Goal: Information Seeking & Learning: Find contact information

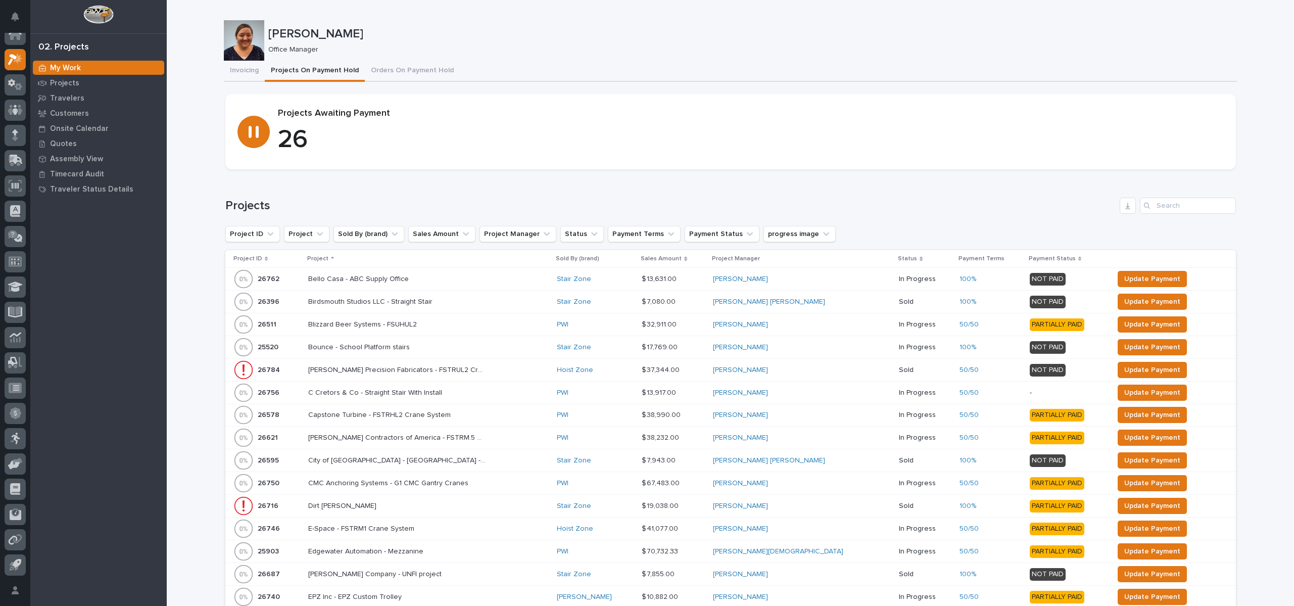
click at [102, 5] on img at bounding box center [98, 14] width 30 height 19
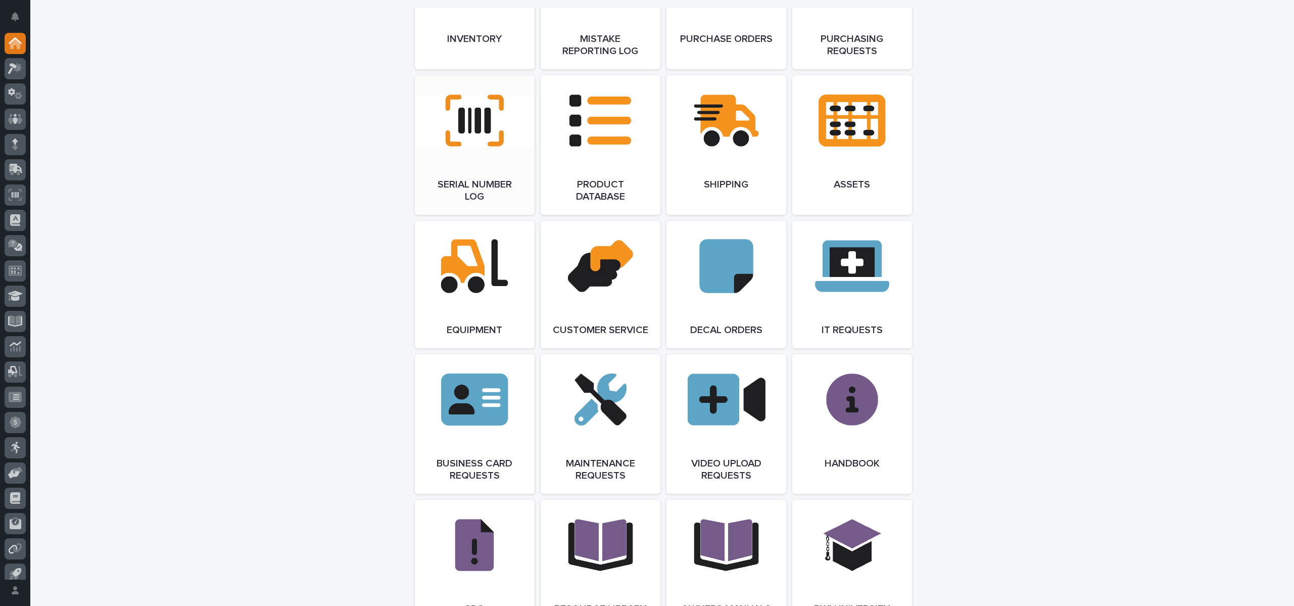
scroll to position [1123, 0]
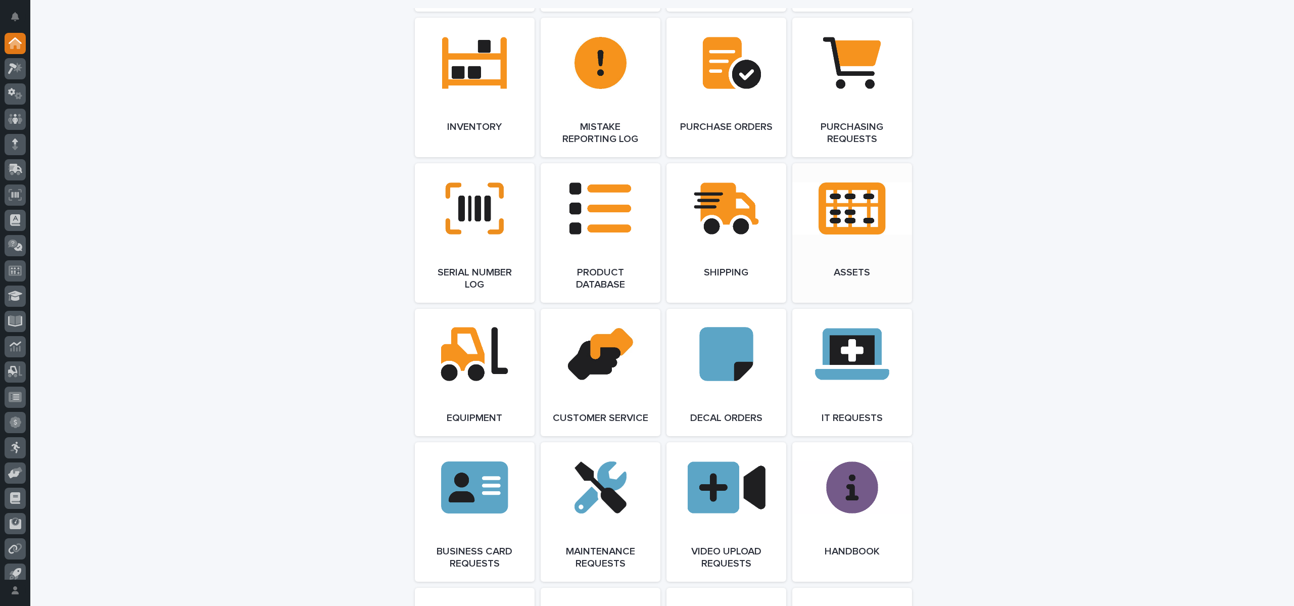
click at [811, 195] on link "Open Link" at bounding box center [852, 232] width 120 height 139
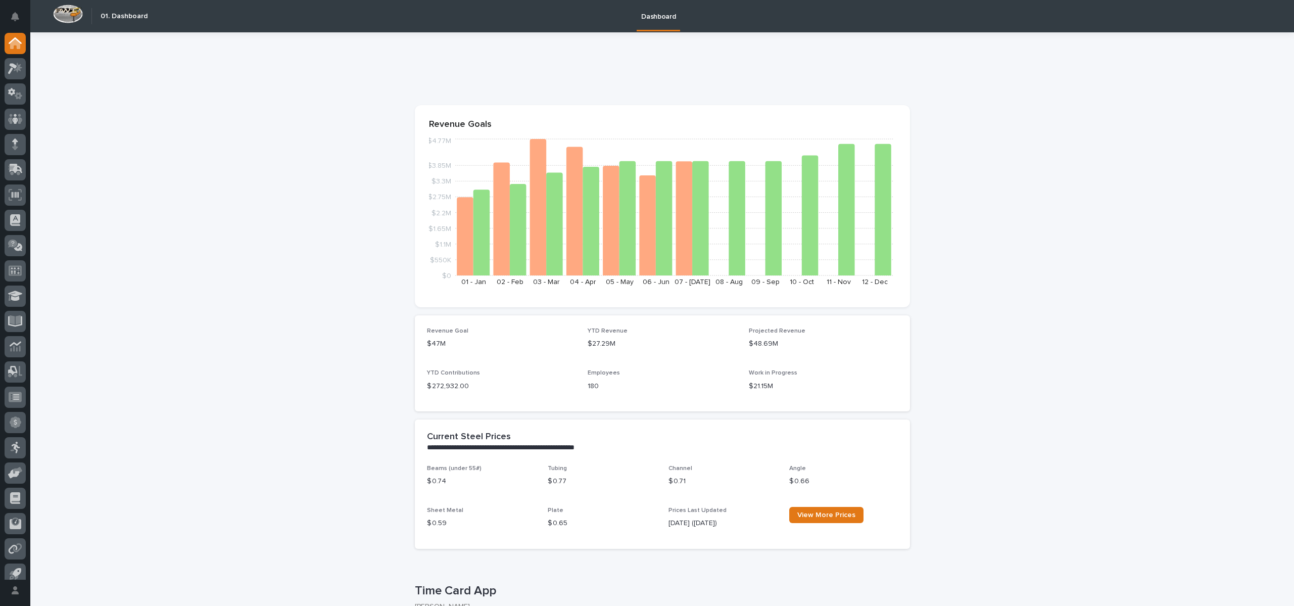
drag, startPoint x: 28, startPoint y: 119, endPoint x: 4, endPoint y: 122, distance: 24.5
click at [17, 120] on div at bounding box center [15, 306] width 30 height 547
click at [13, 120] on icon at bounding box center [15, 119] width 6 height 10
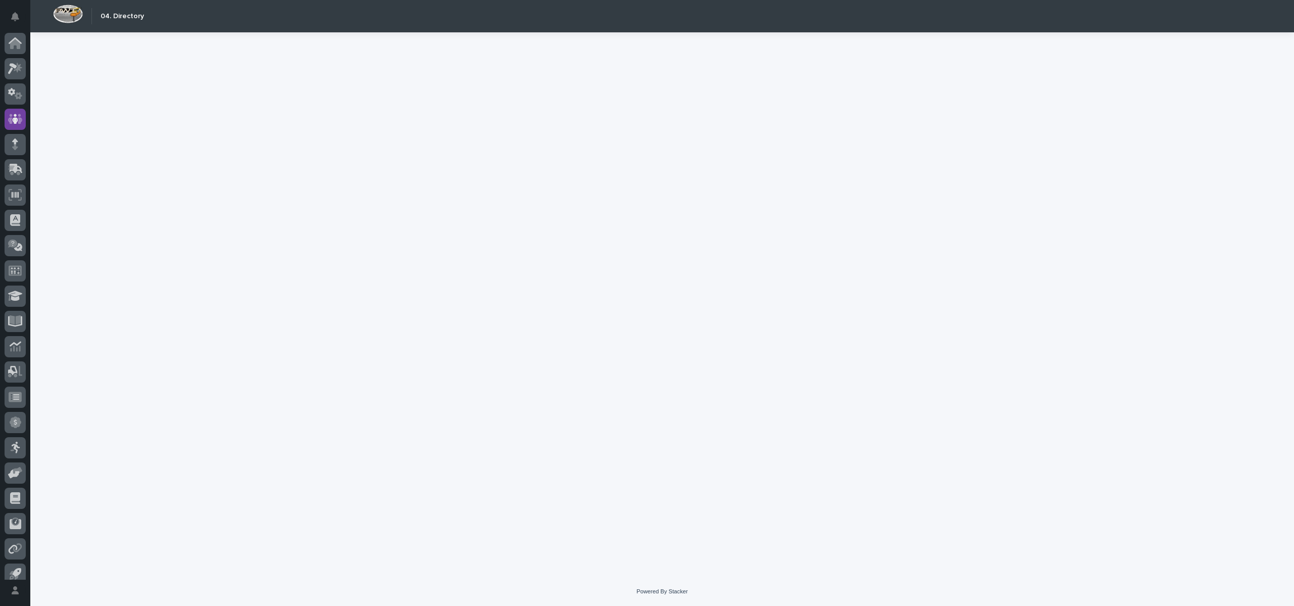
scroll to position [9, 0]
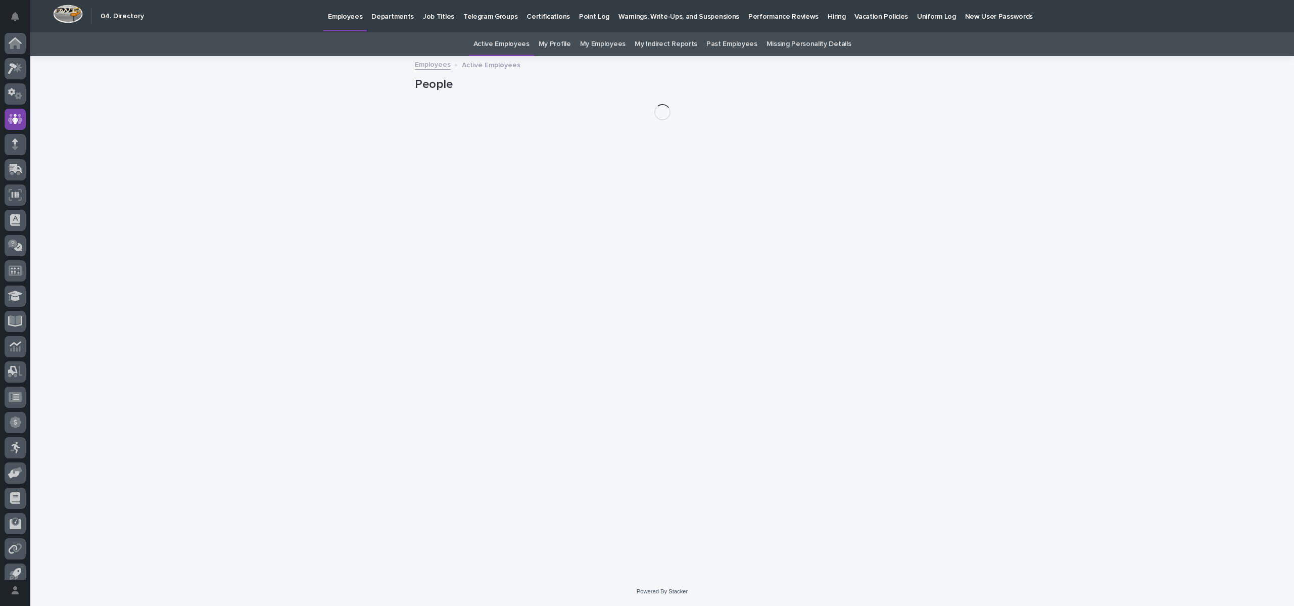
scroll to position [9, 0]
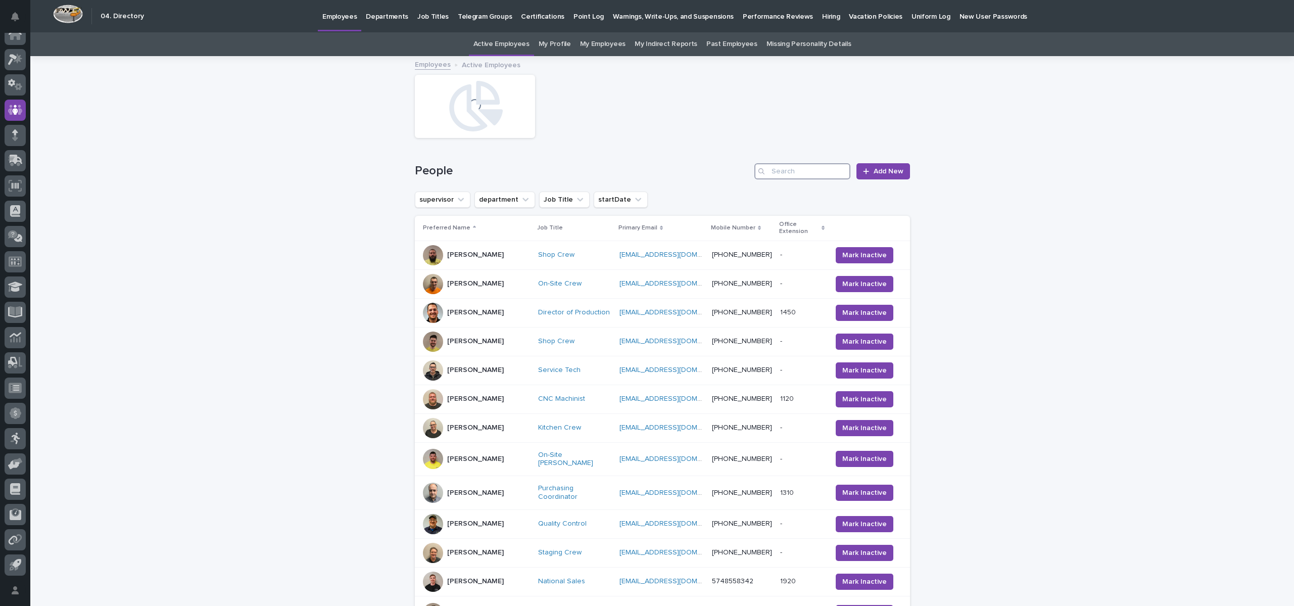
click at [786, 170] on input "Search" at bounding box center [802, 171] width 96 height 16
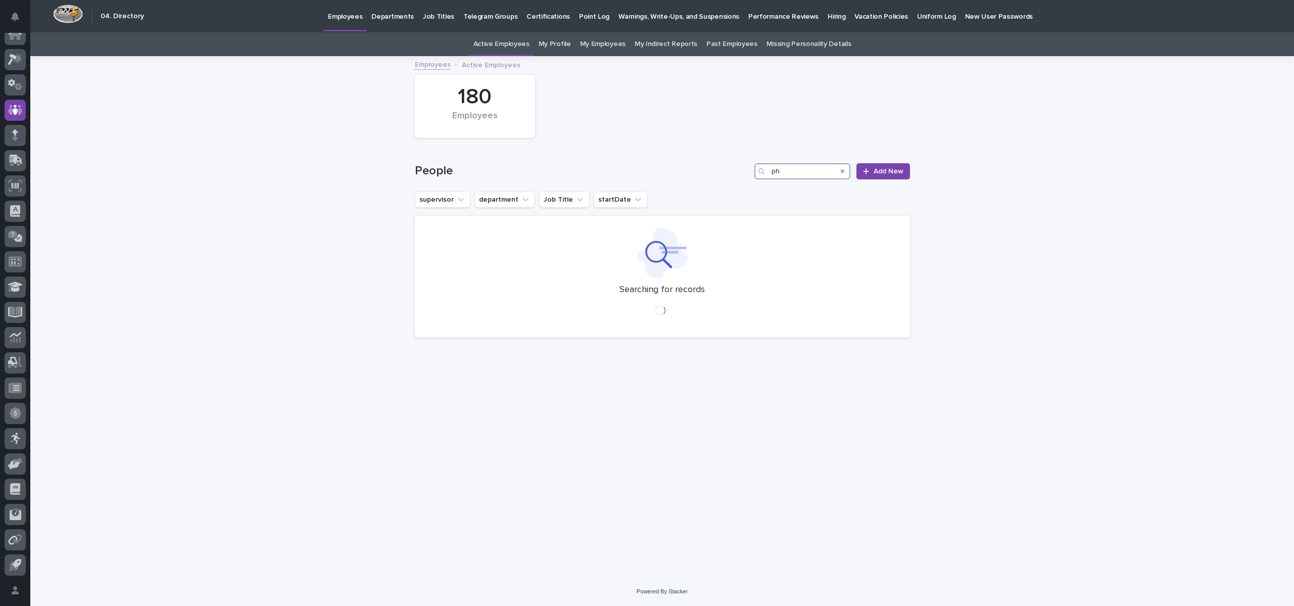
type input "p"
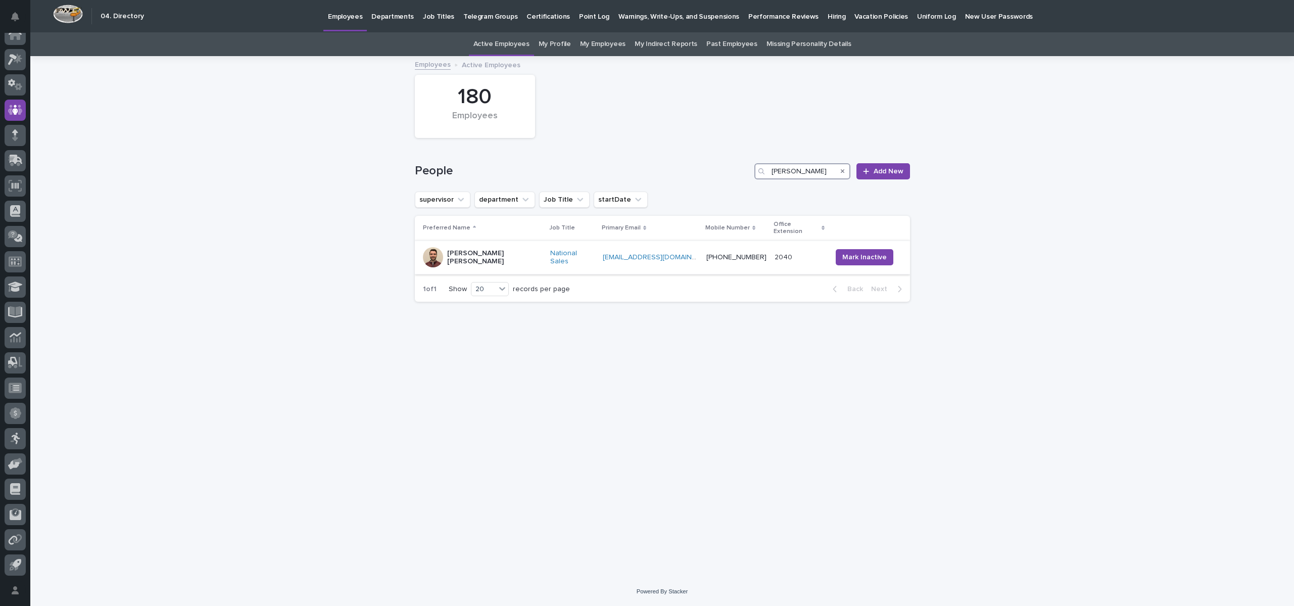
type input "connor"
click at [424, 249] on div at bounding box center [433, 257] width 20 height 20
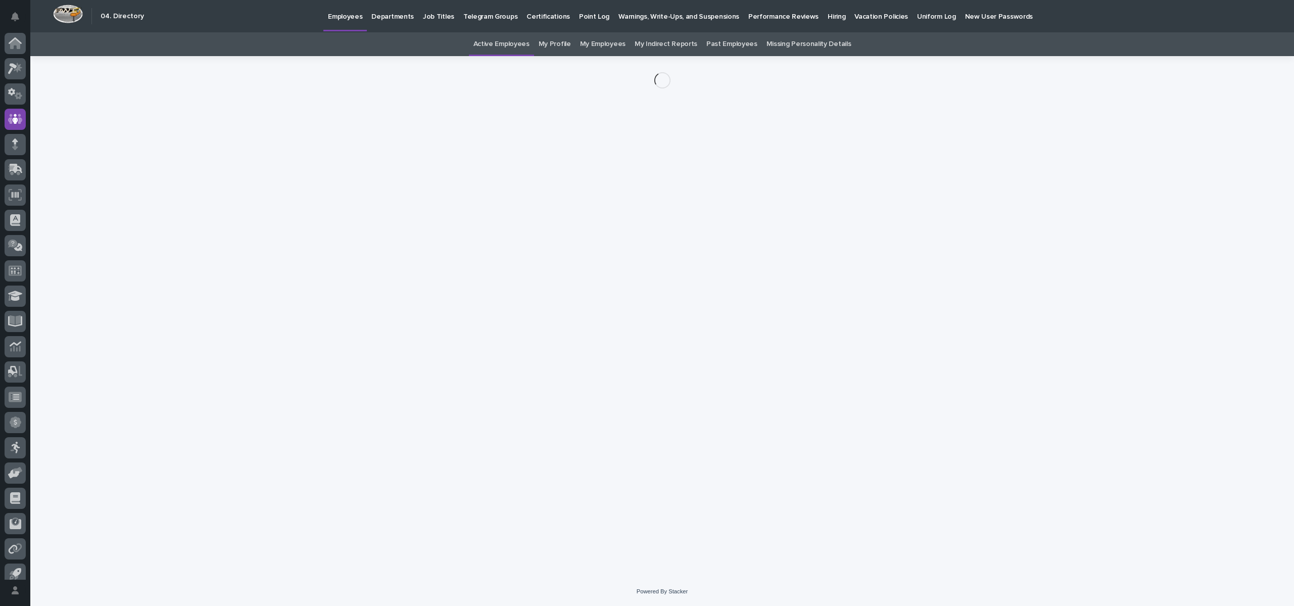
scroll to position [9, 0]
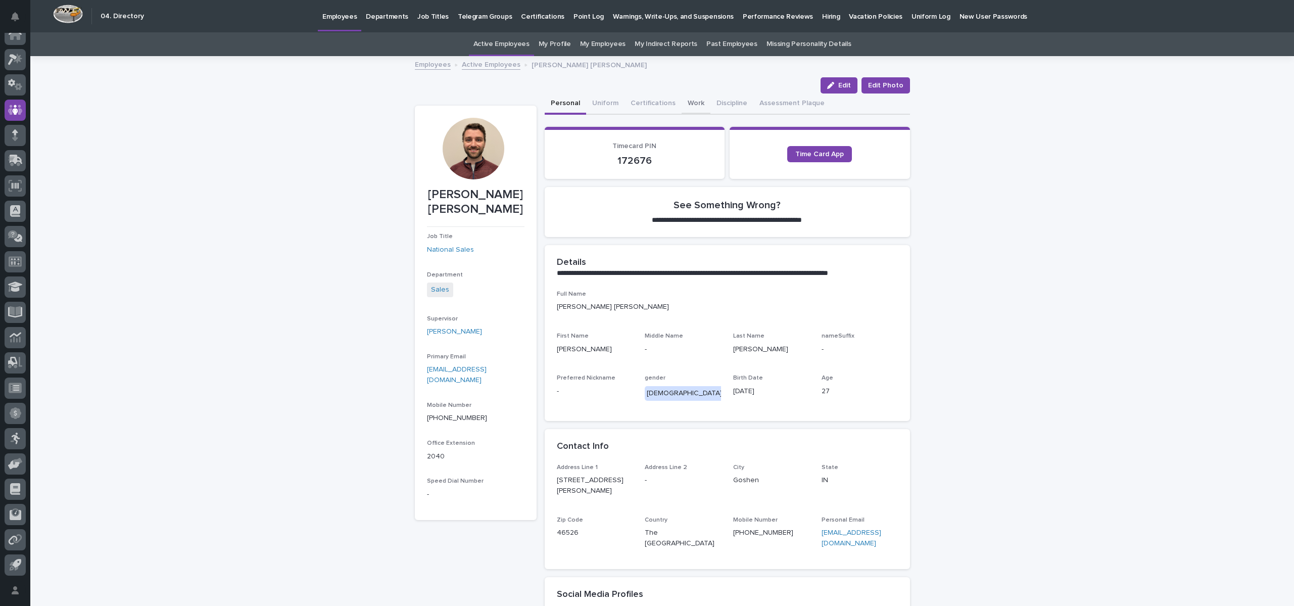
click at [683, 104] on button "Work" at bounding box center [696, 103] width 29 height 21
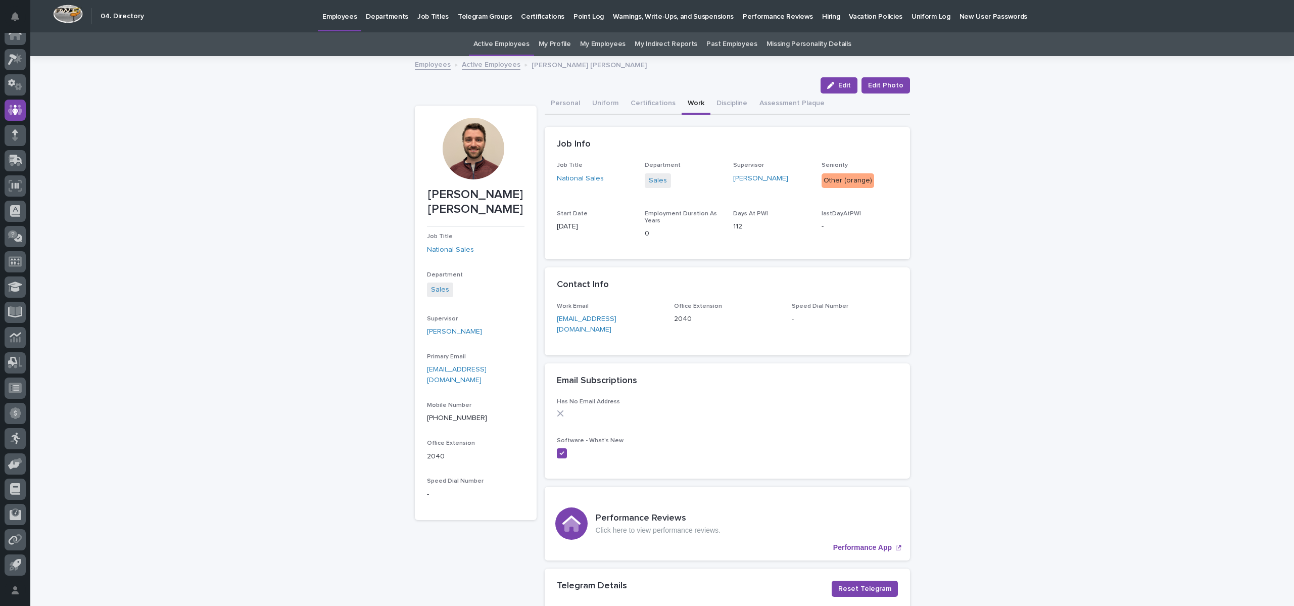
click at [492, 70] on div "Employees Active Employees Connor Matthes" at bounding box center [662, 65] width 505 height 14
click at [492, 65] on link "Active Employees" at bounding box center [491, 64] width 59 height 12
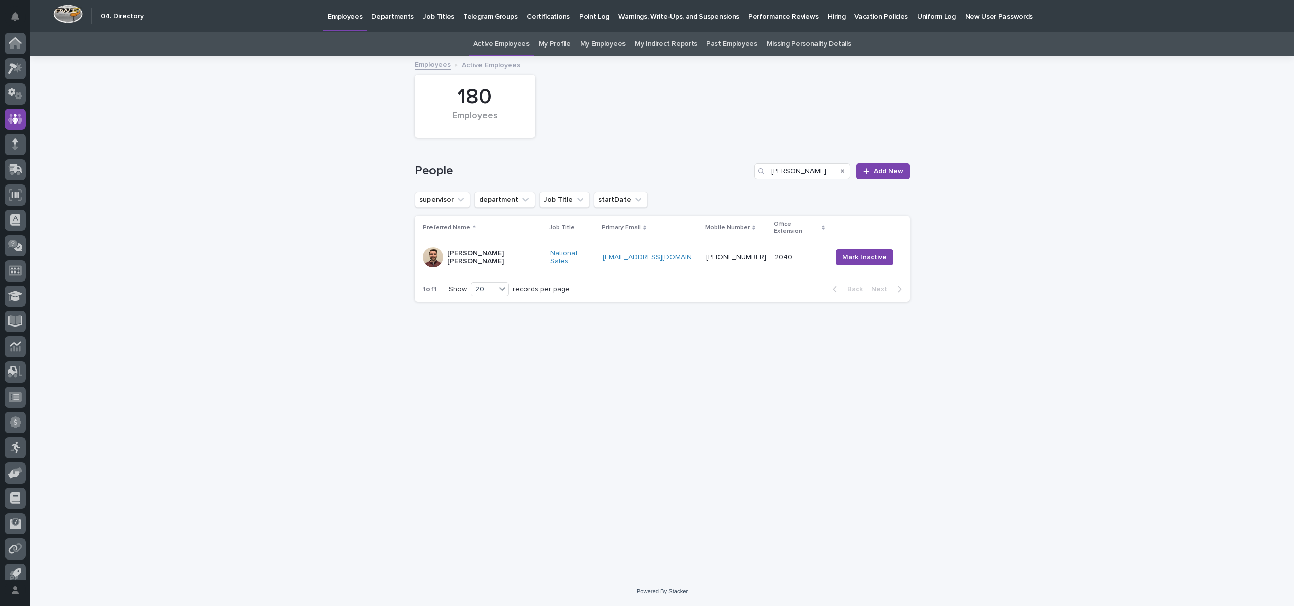
scroll to position [9, 0]
drag, startPoint x: 803, startPoint y: 170, endPoint x: 748, endPoint y: 170, distance: 54.6
click at [748, 170] on div "People connor Add New" at bounding box center [662, 171] width 495 height 16
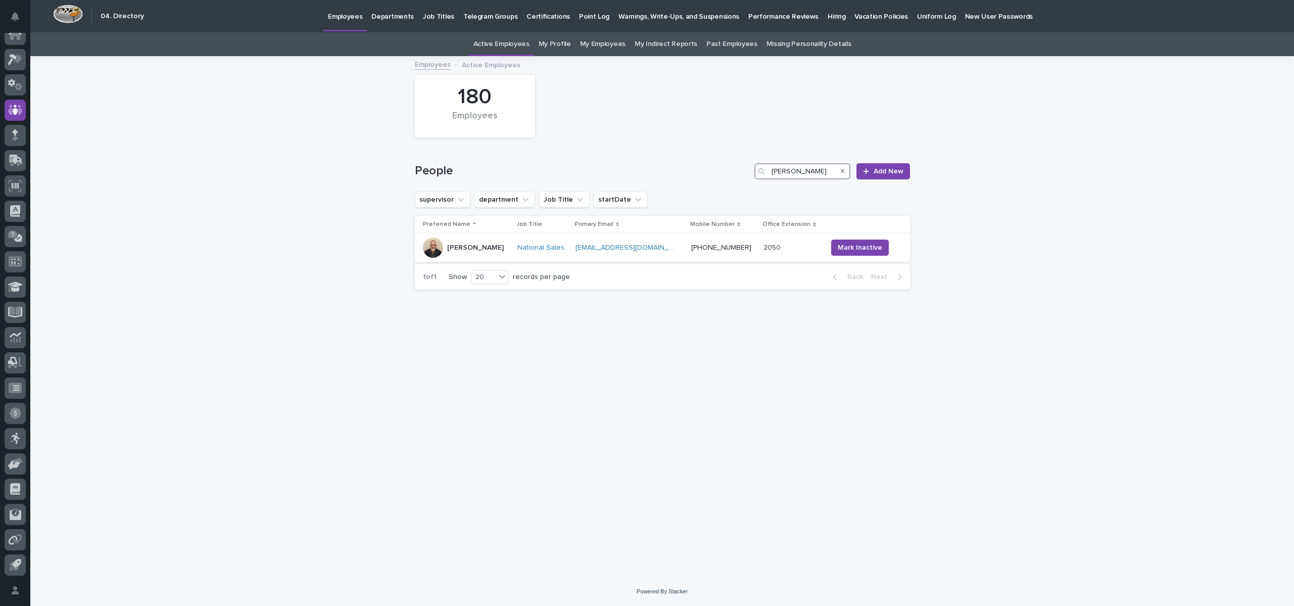
type input "roark"
click at [467, 247] on p "Roark Jones" at bounding box center [475, 248] width 57 height 9
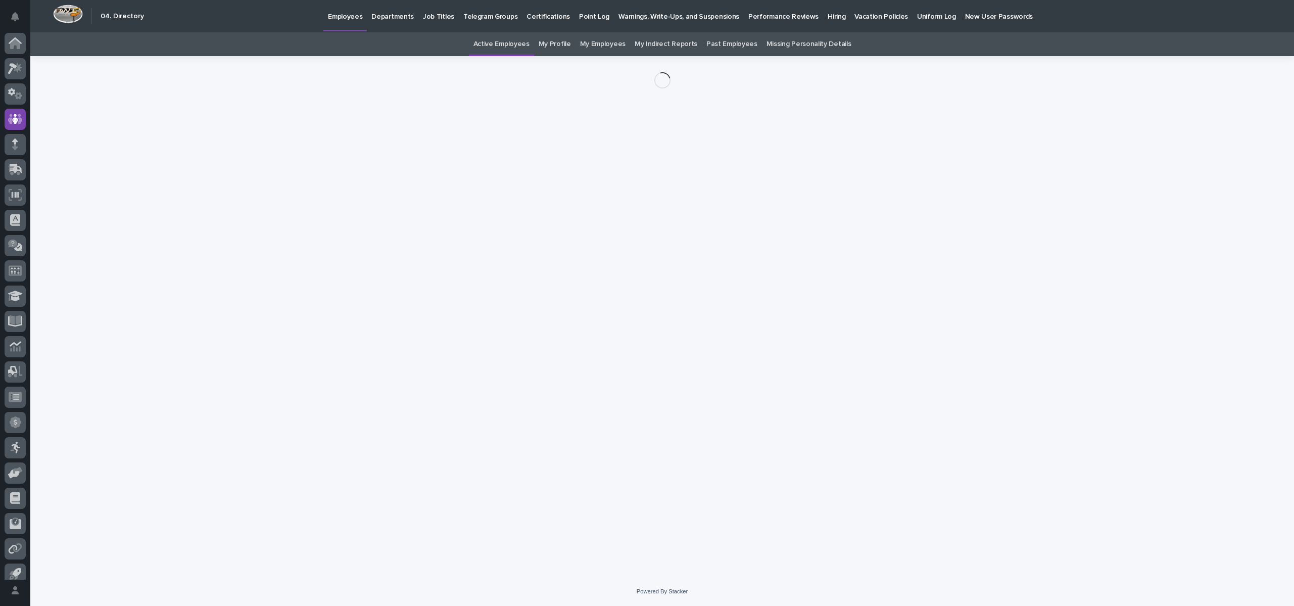
scroll to position [9, 0]
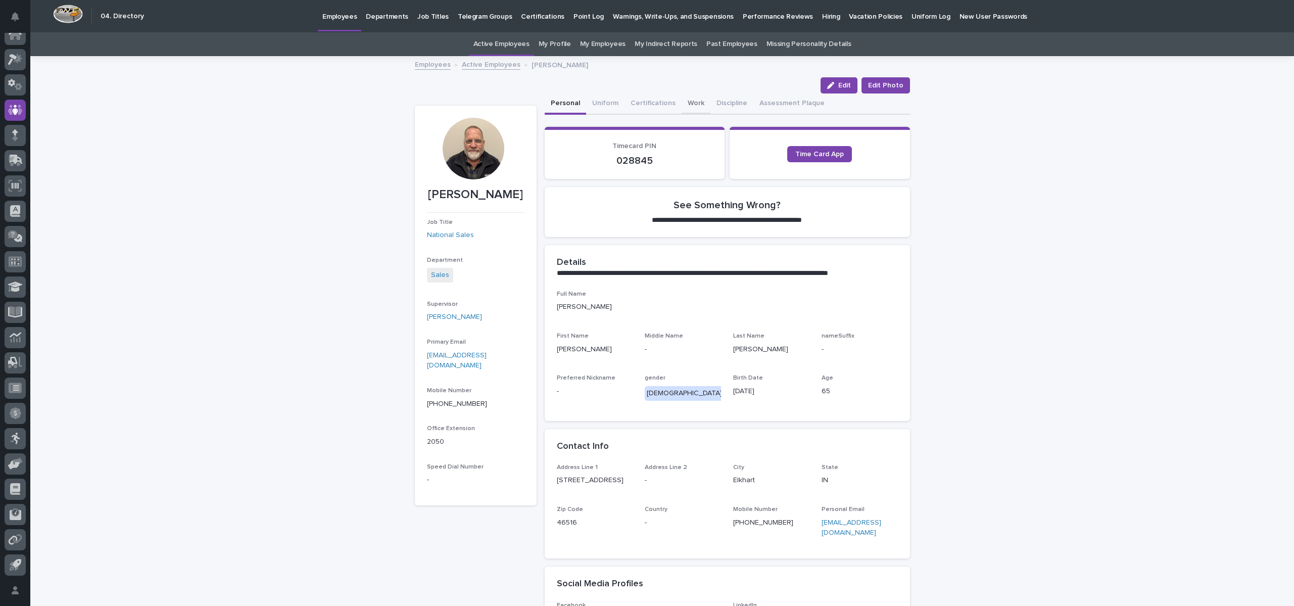
click at [685, 102] on button "Work" at bounding box center [696, 103] width 29 height 21
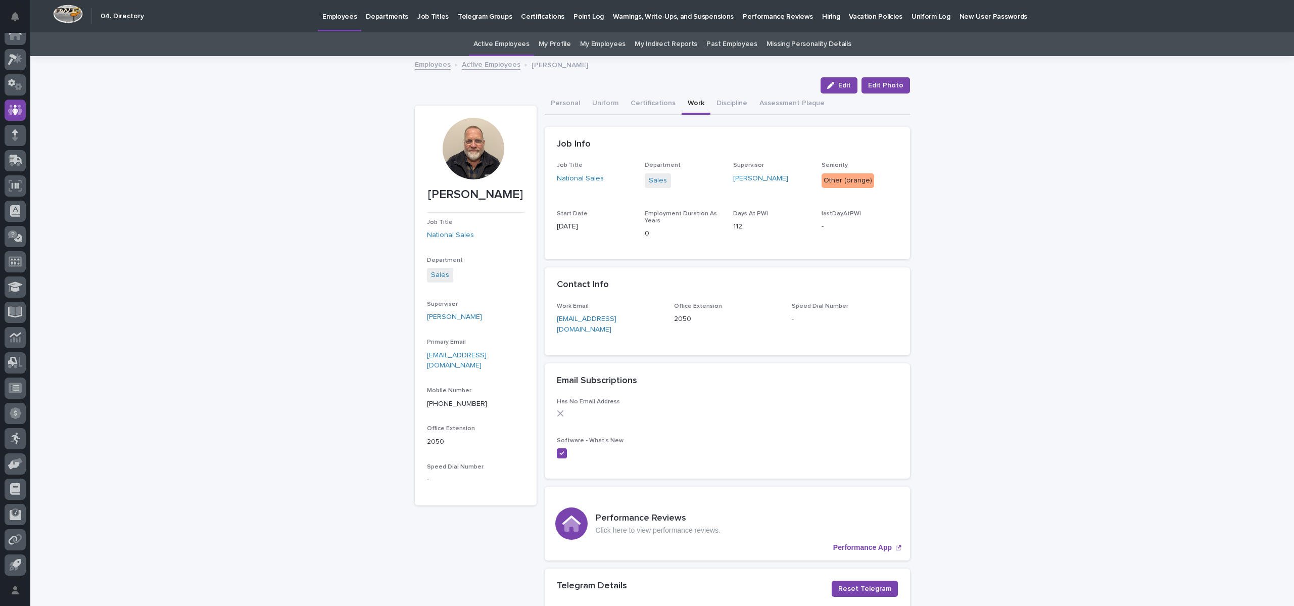
click at [501, 60] on link "Active Employees" at bounding box center [491, 64] width 59 height 12
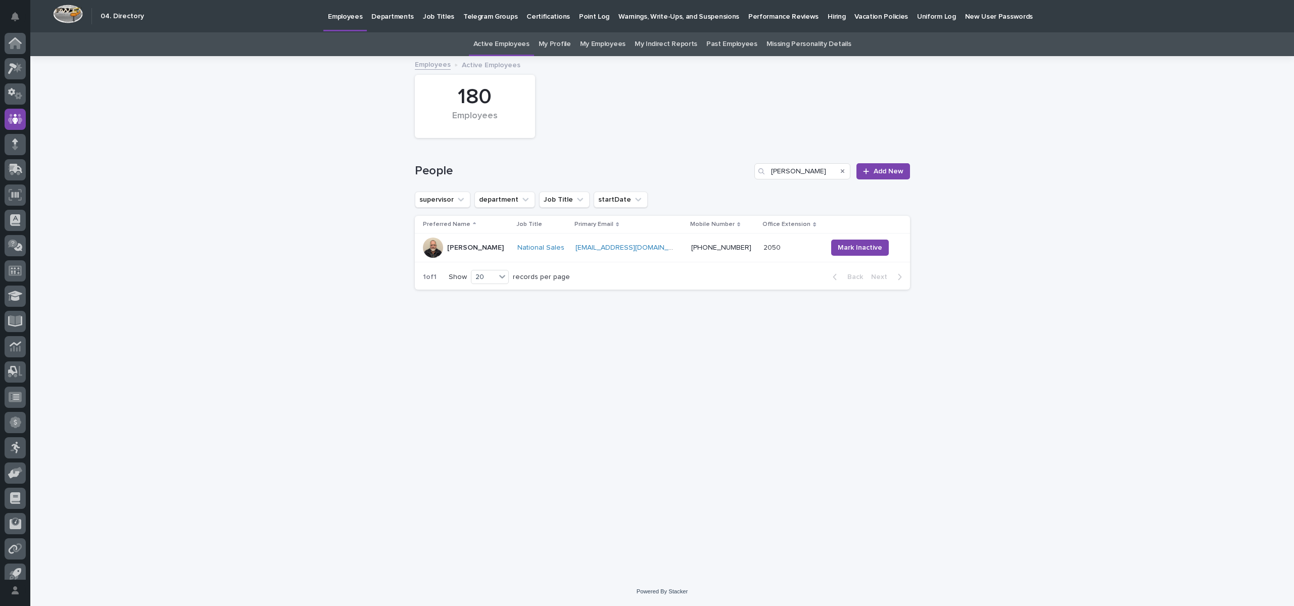
scroll to position [9, 0]
drag, startPoint x: 804, startPoint y: 170, endPoint x: 657, endPoint y: 184, distance: 147.2
click at [657, 184] on div "People roark Add New" at bounding box center [662, 167] width 495 height 49
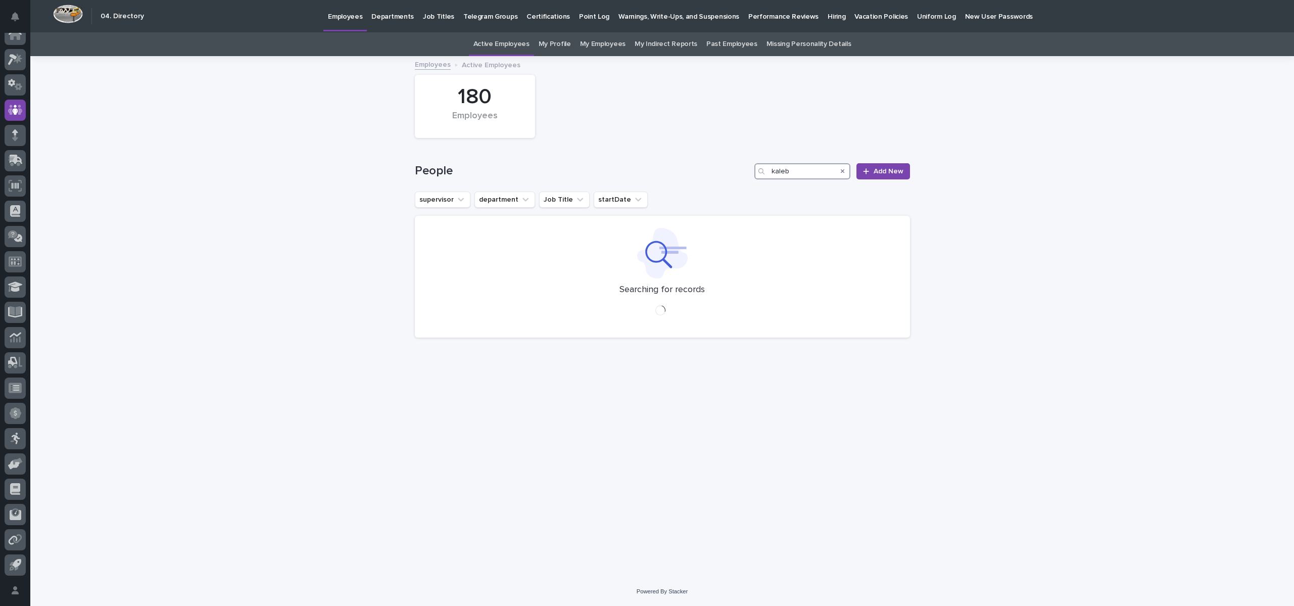
type input "kaleb"
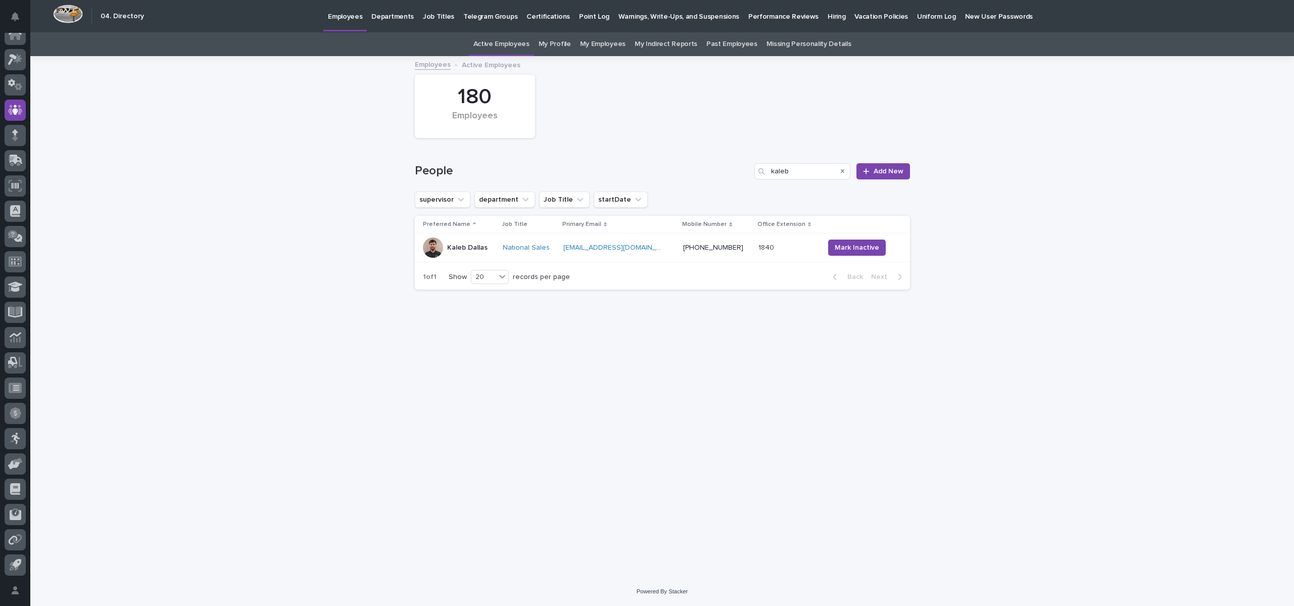
click at [471, 244] on p "Kaleb Dallas" at bounding box center [467, 248] width 40 height 9
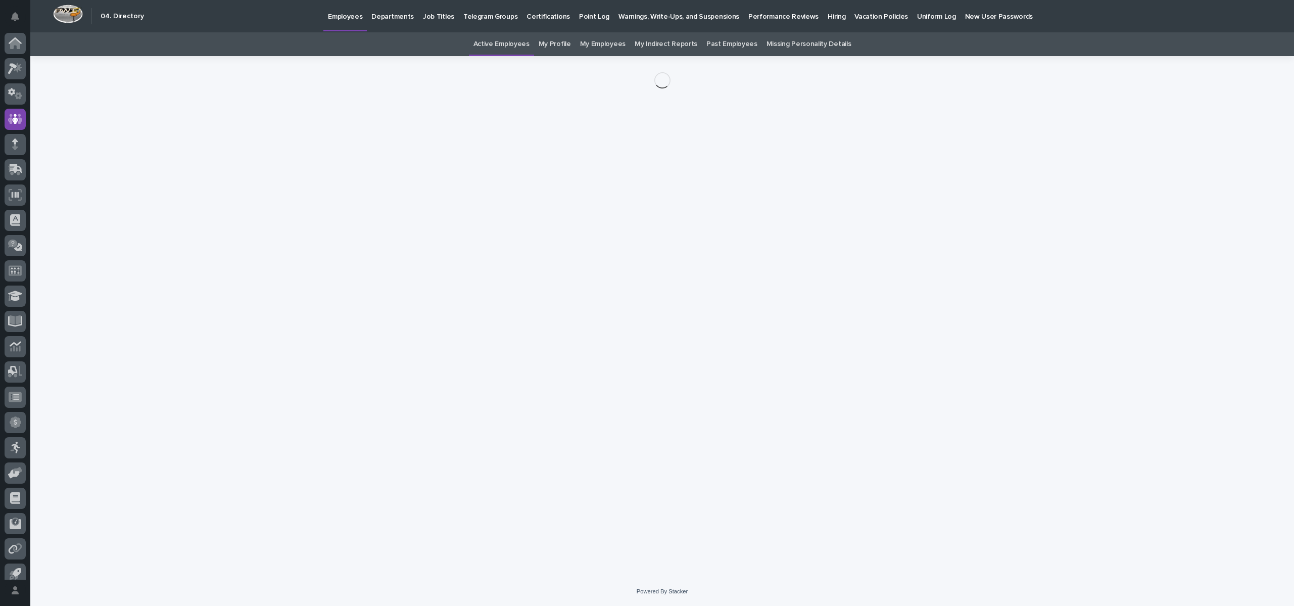
scroll to position [9, 0]
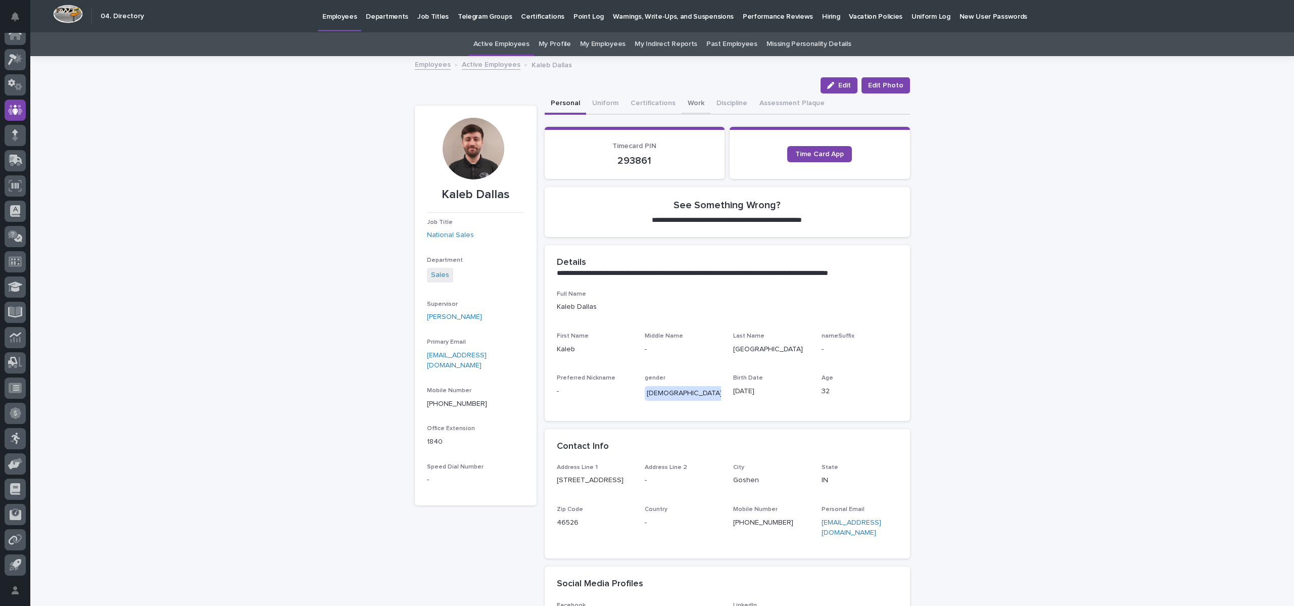
click at [692, 98] on button "Work" at bounding box center [696, 103] width 29 height 21
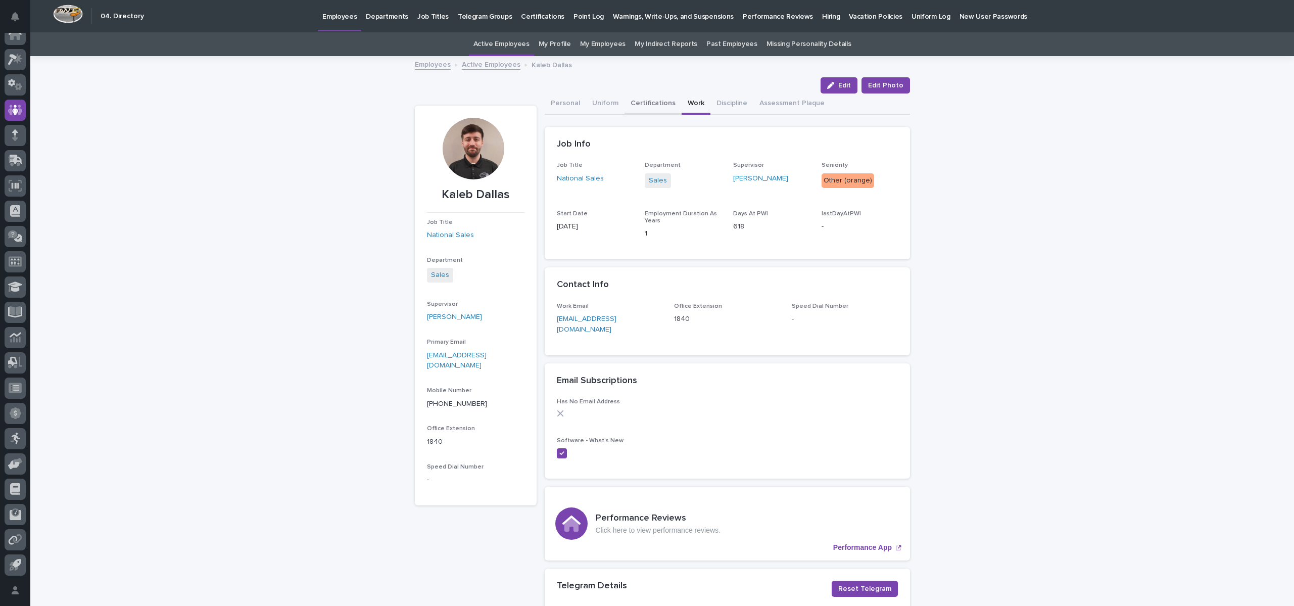
drag, startPoint x: 562, startPoint y: 97, endPoint x: 618, endPoint y: 97, distance: 56.1
click at [561, 97] on button "Personal" at bounding box center [565, 103] width 41 height 21
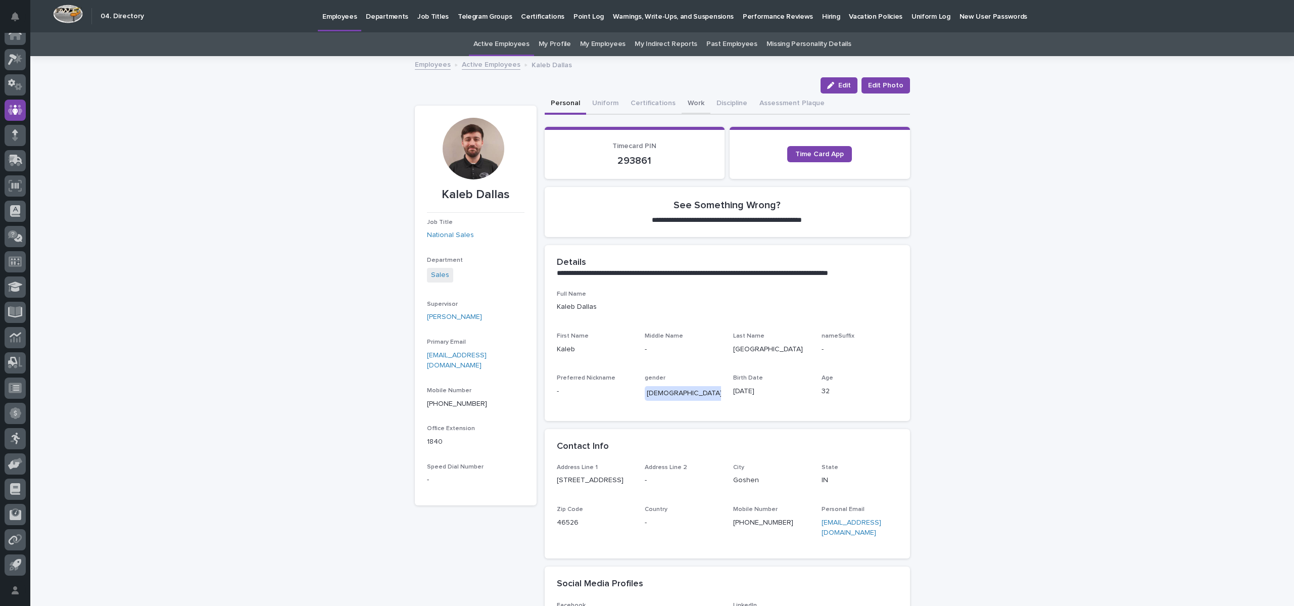
click at [682, 106] on button "Work" at bounding box center [696, 103] width 29 height 21
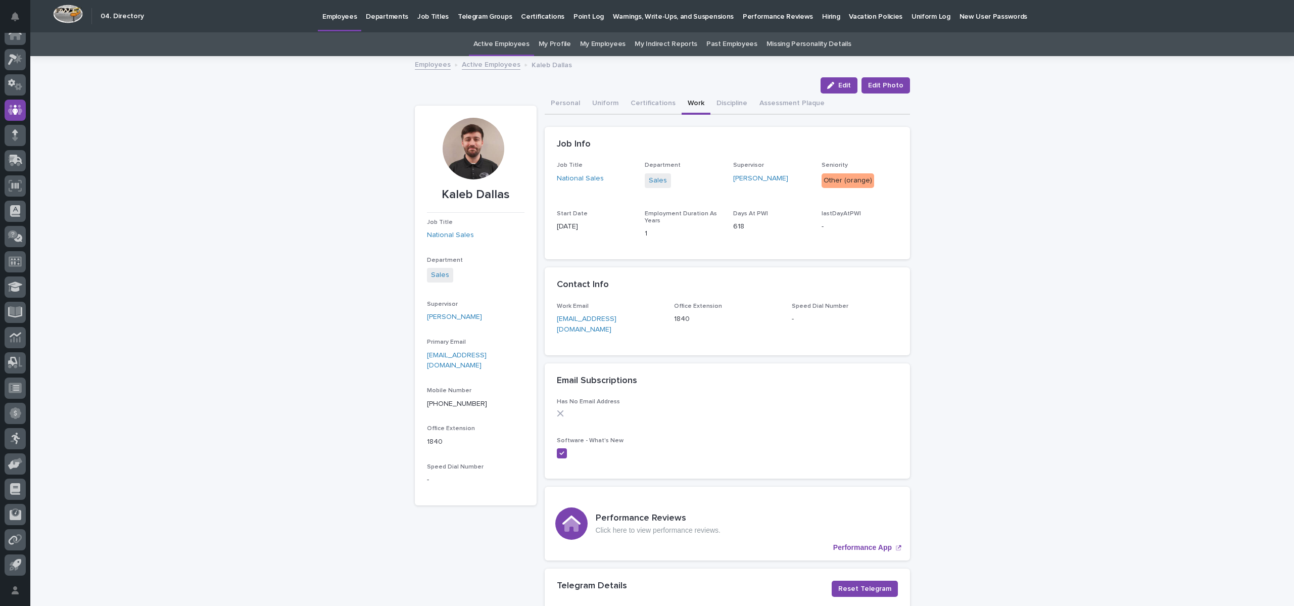
click at [462, 63] on link "Active Employees" at bounding box center [491, 64] width 59 height 12
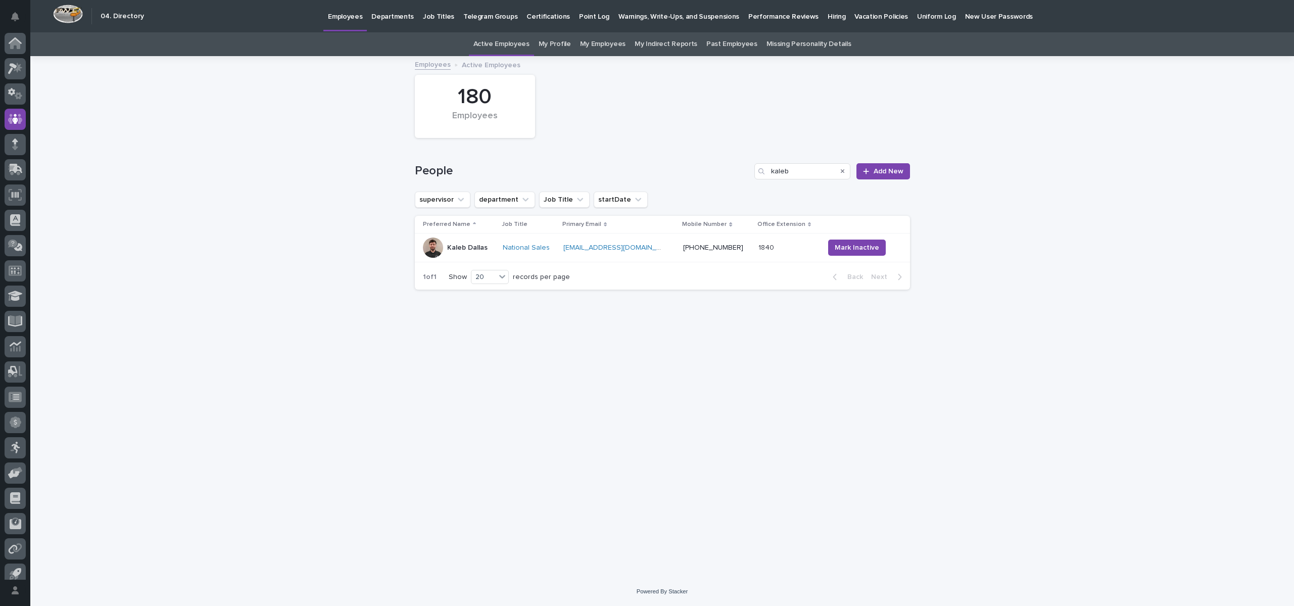
scroll to position [9, 0]
drag, startPoint x: 806, startPoint y: 166, endPoint x: 728, endPoint y: 171, distance: 79.0
click at [728, 171] on div "People kaleb Add New" at bounding box center [662, 171] width 495 height 16
type input "cole"
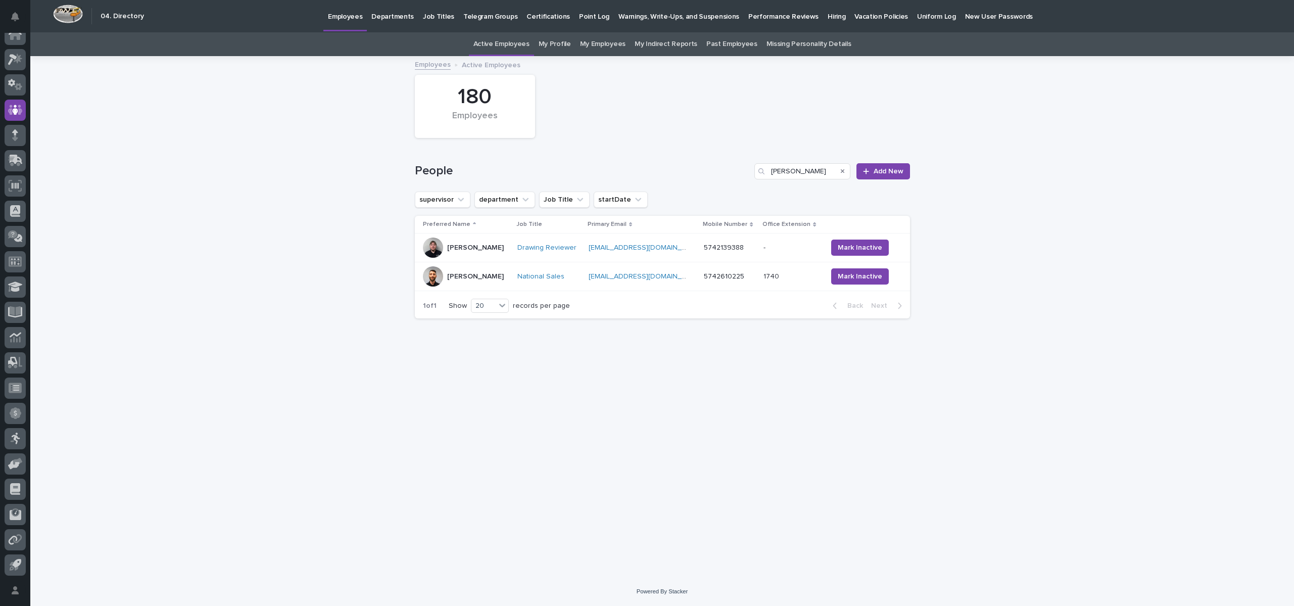
click at [482, 282] on div "Cole Ziegler" at bounding box center [475, 276] width 57 height 17
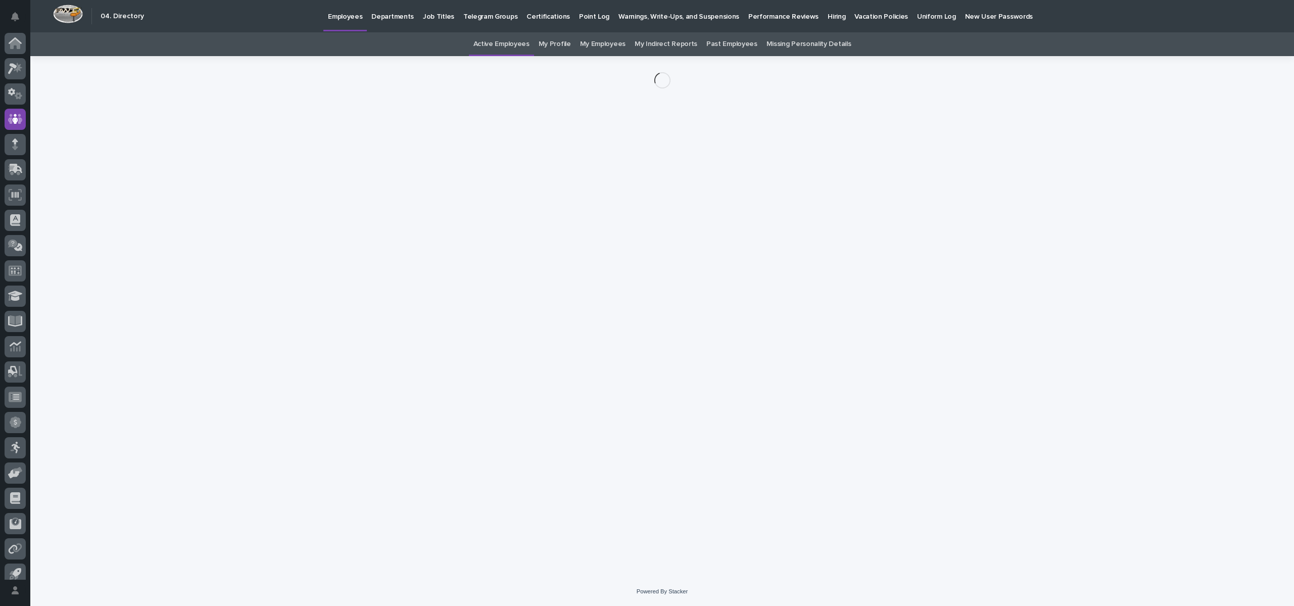
scroll to position [9, 0]
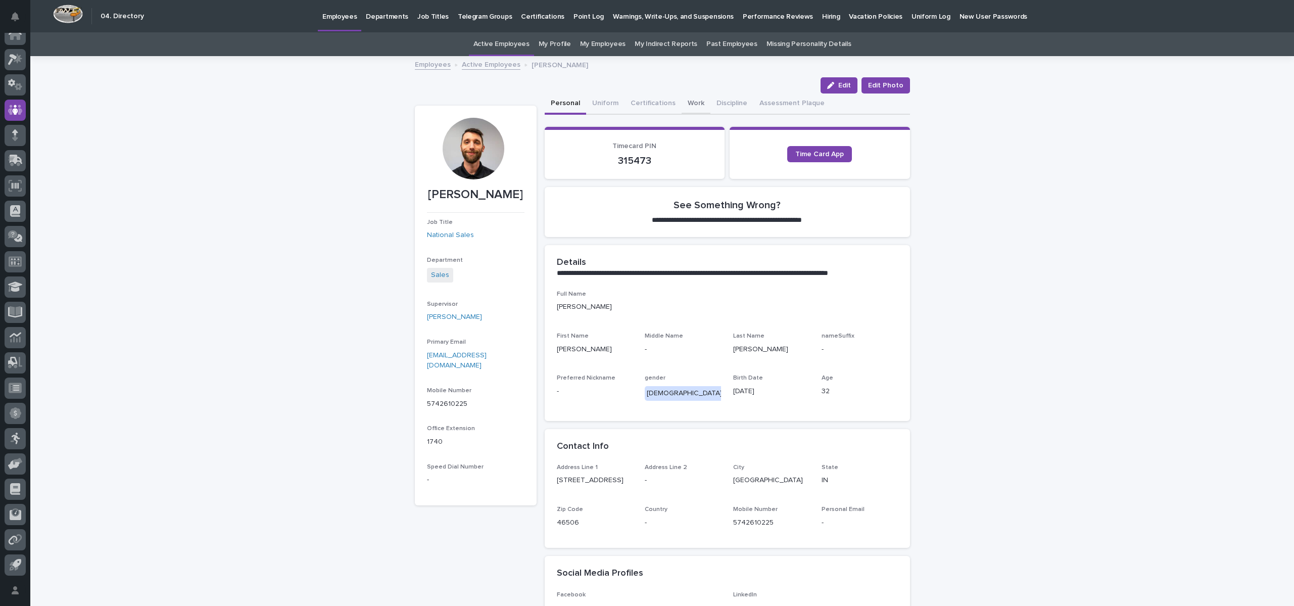
click at [693, 103] on button "Work" at bounding box center [696, 103] width 29 height 21
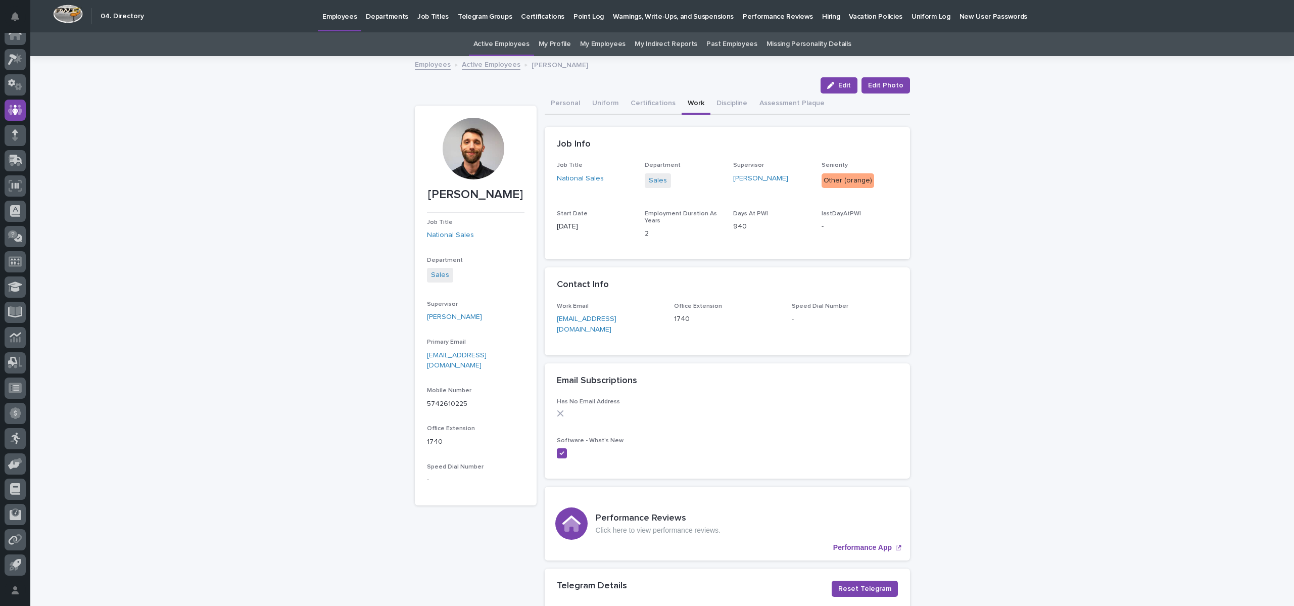
click at [473, 66] on link "Active Employees" at bounding box center [491, 64] width 59 height 12
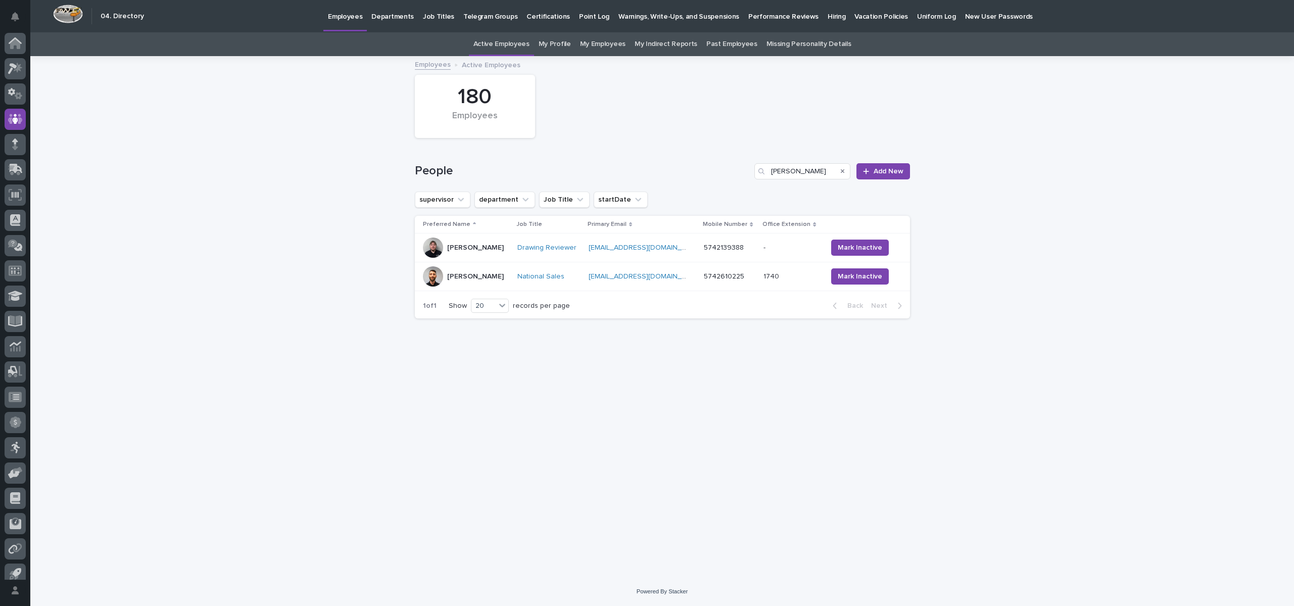
scroll to position [9, 0]
drag, startPoint x: 822, startPoint y: 172, endPoint x: 715, endPoint y: 174, distance: 107.6
click at [715, 174] on div "People cole Add New" at bounding box center [662, 171] width 495 height 16
type input "Brian"
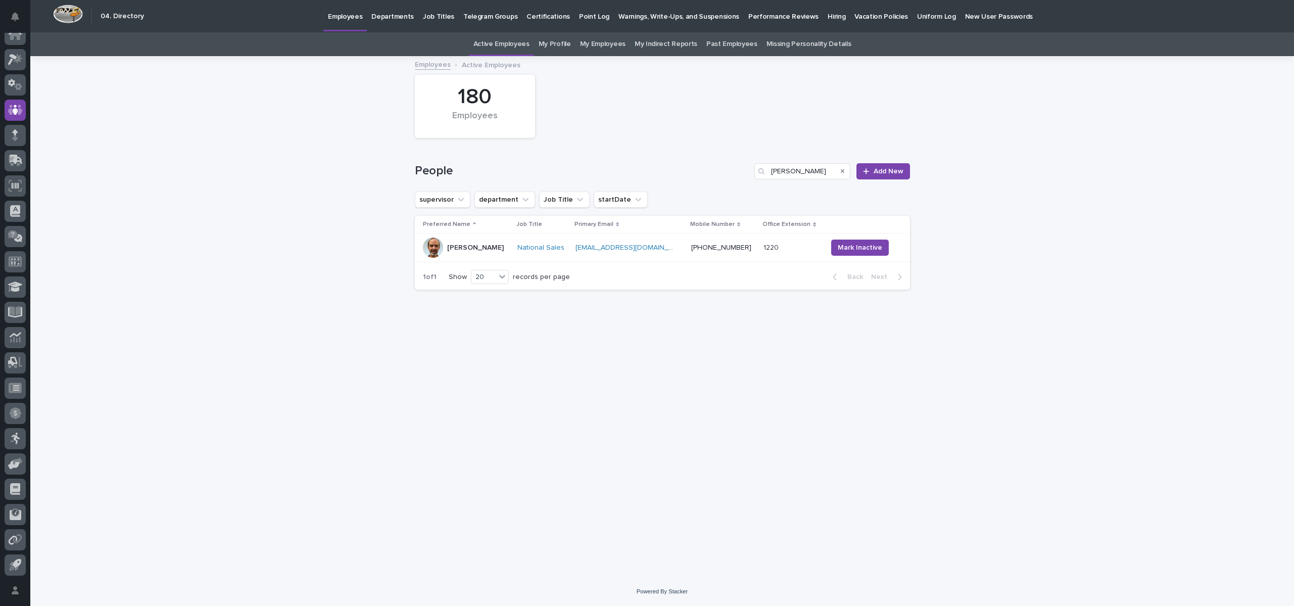
click at [437, 250] on div at bounding box center [433, 247] width 20 height 20
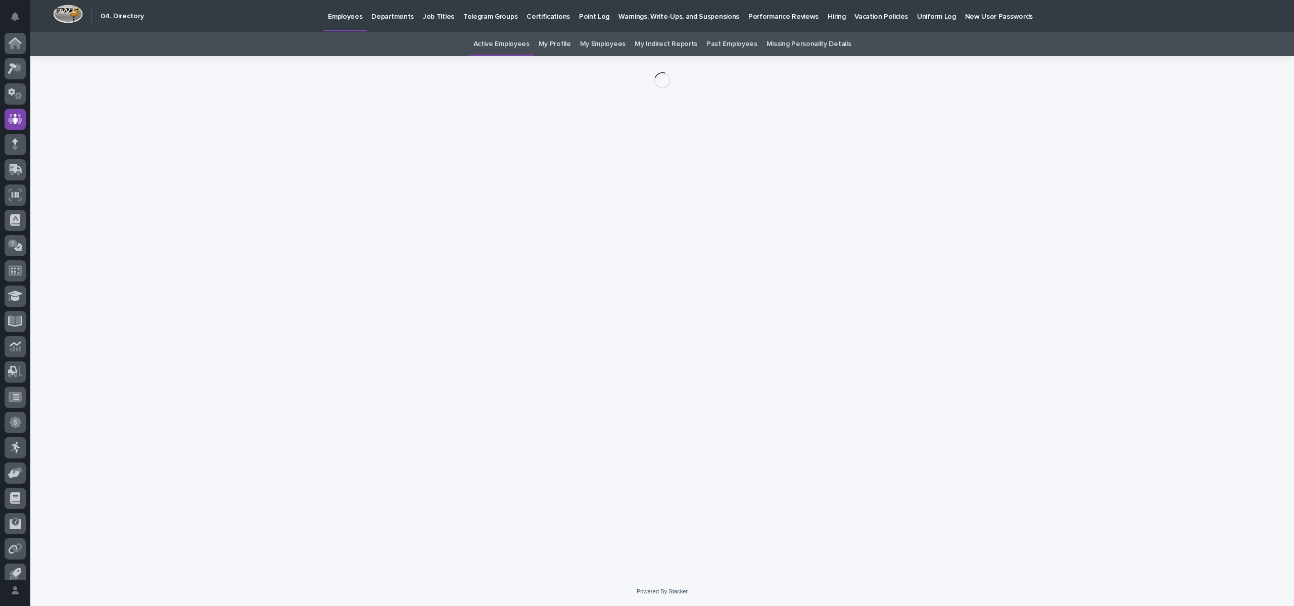
scroll to position [9, 0]
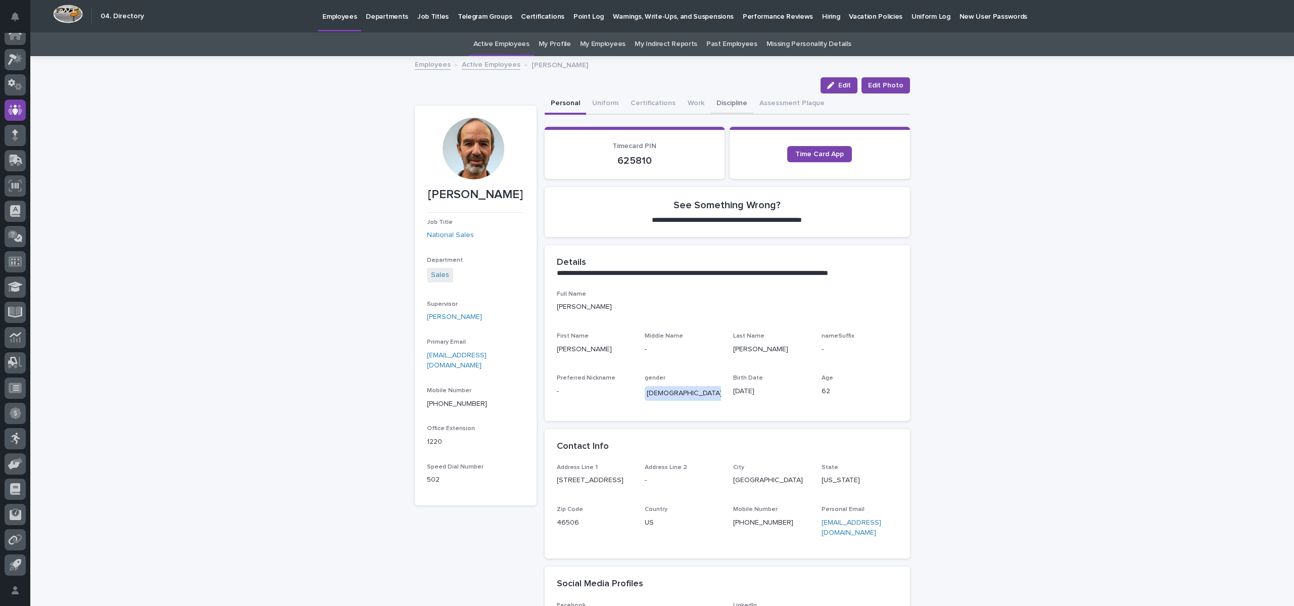
click at [721, 105] on button "Discipline" at bounding box center [731, 103] width 43 height 21
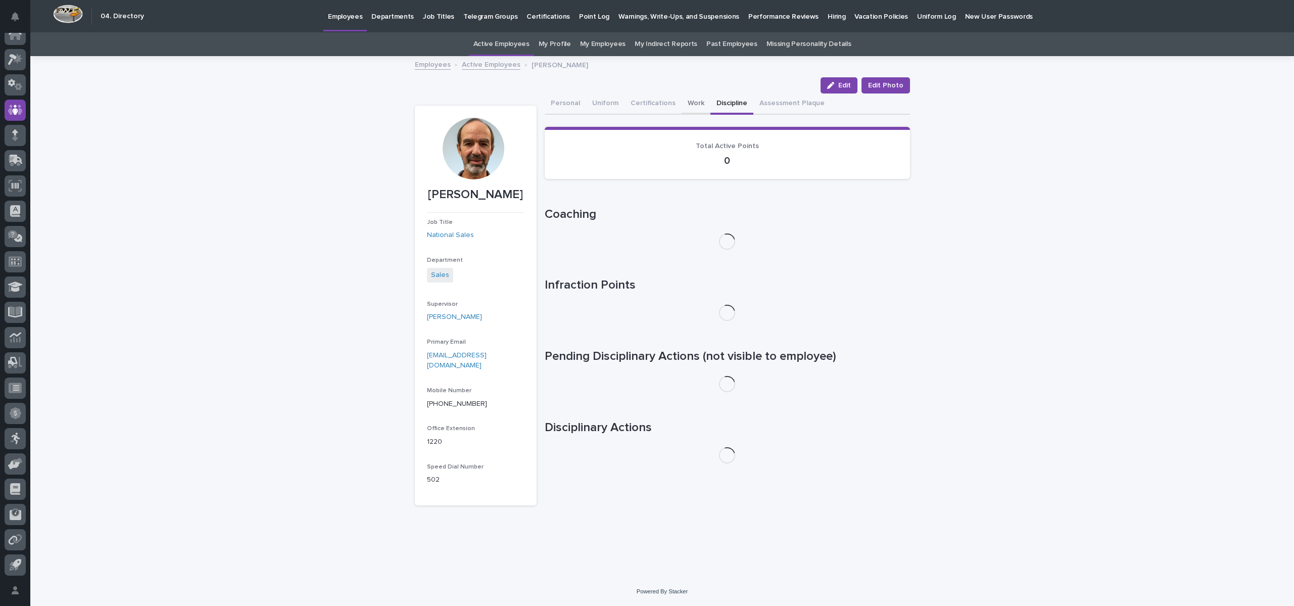
click at [682, 104] on button "Work" at bounding box center [696, 103] width 29 height 21
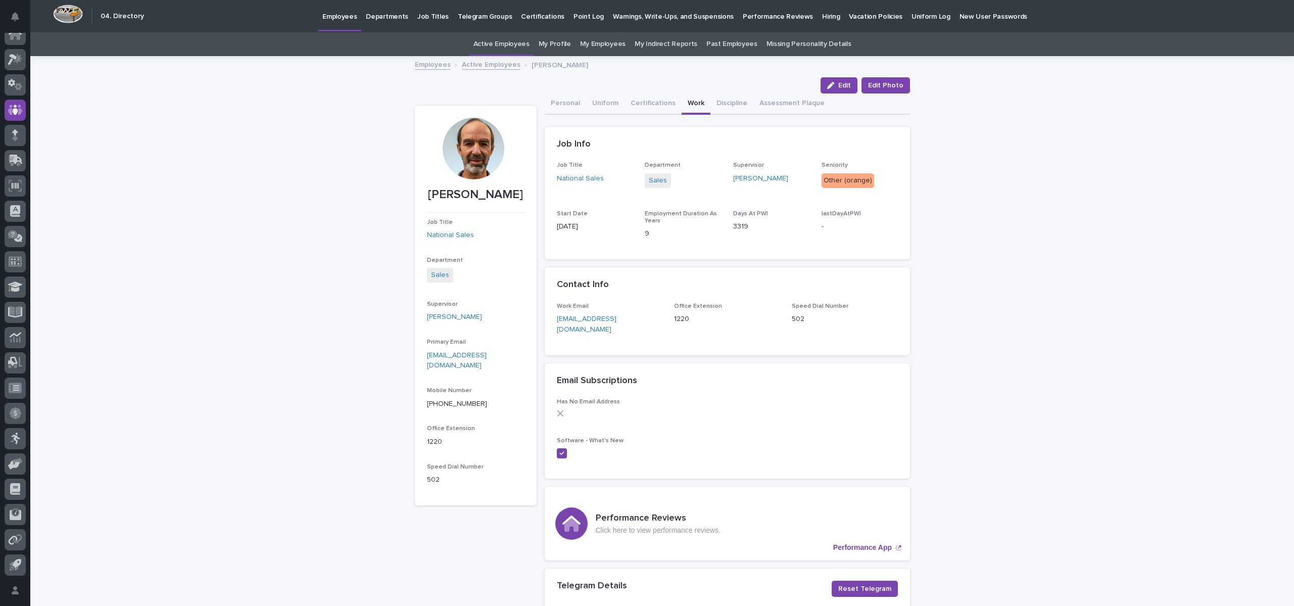
click at [424, 60] on link "Employees" at bounding box center [433, 64] width 36 height 12
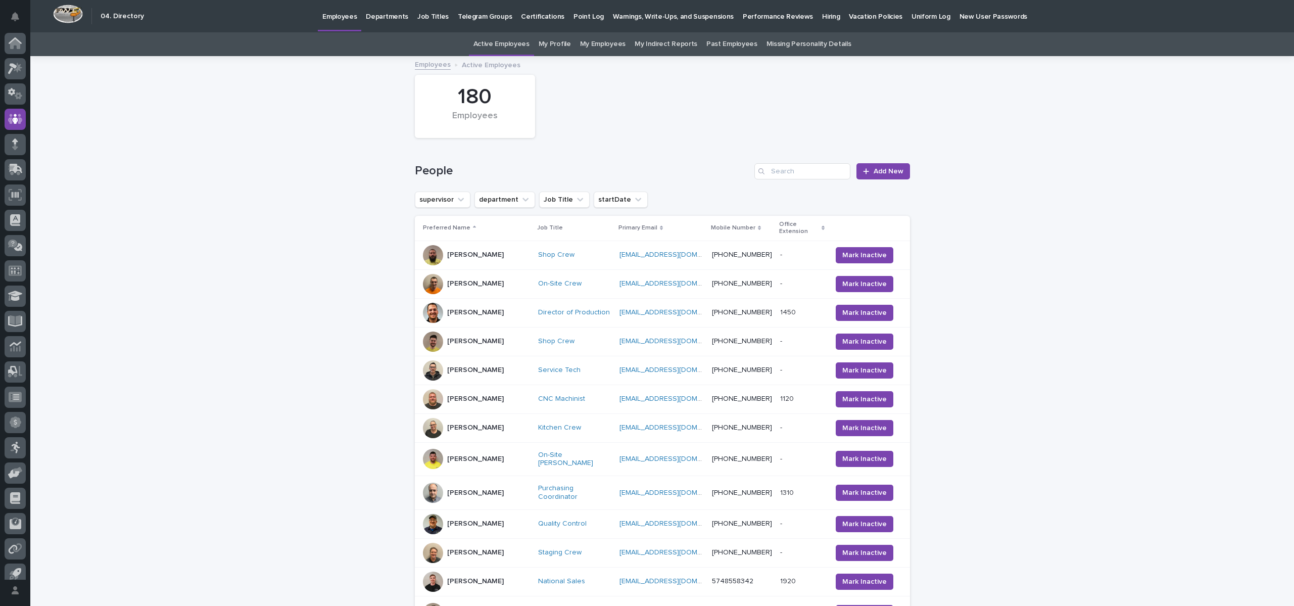
scroll to position [9, 0]
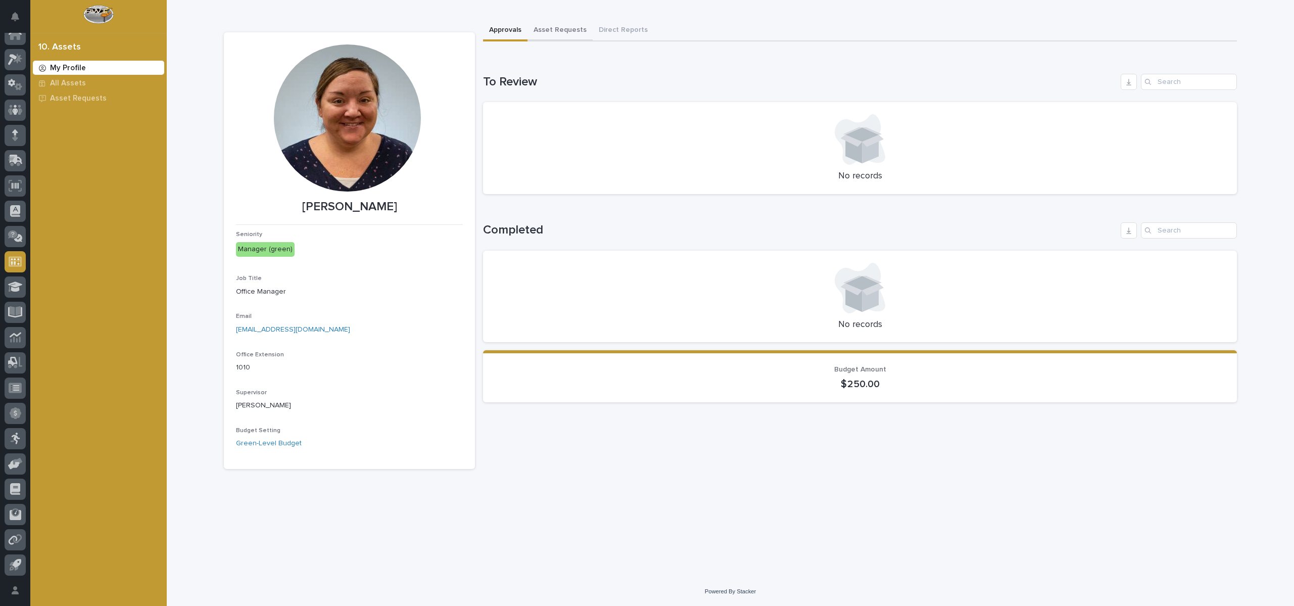
click at [581, 32] on button "Asset Requests" at bounding box center [560, 30] width 65 height 21
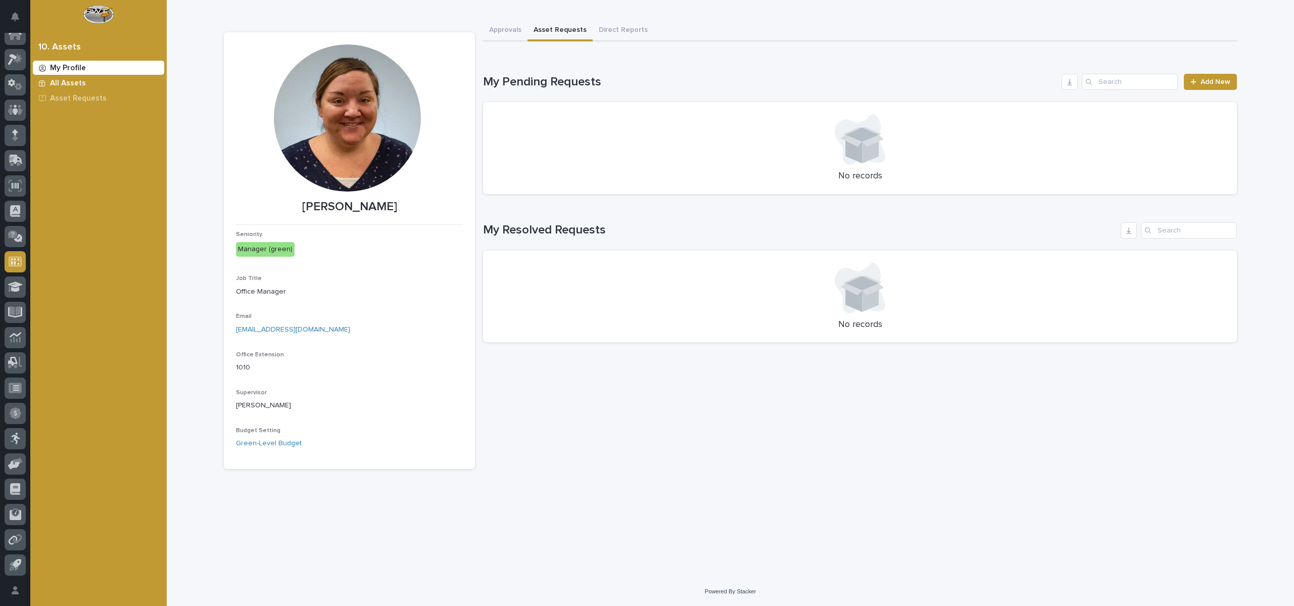
click at [75, 76] on div "All Assets" at bounding box center [98, 83] width 131 height 14
